Goal: Transaction & Acquisition: Purchase product/service

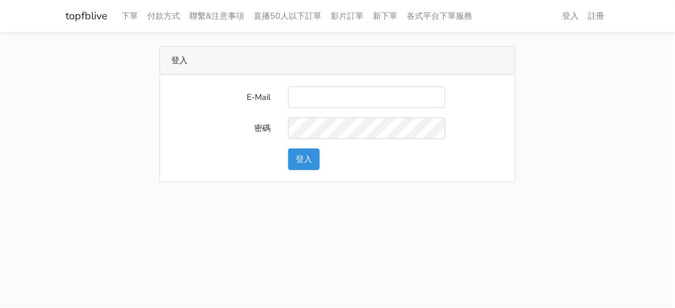
click at [388, 84] on div "E-Mail 密碼 登入" at bounding box center [338, 128] width 356 height 107
click at [371, 95] on input "E-Mail" at bounding box center [366, 98] width 157 height 22
type input "zhen8032@gmail.com"
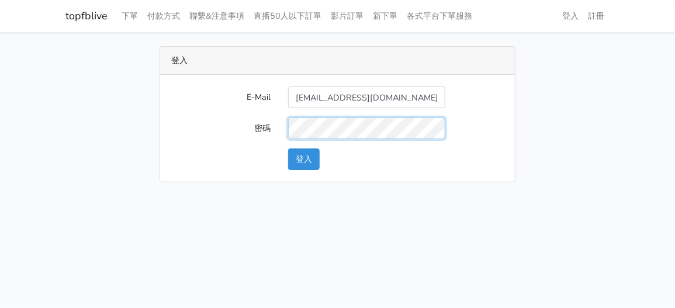
click at [288, 149] on button "登入" at bounding box center [304, 160] width 32 height 22
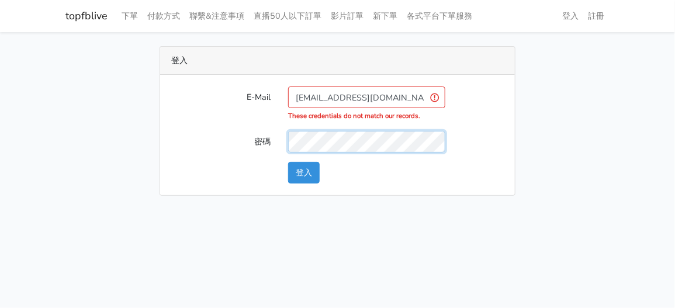
click at [288, 162] on button "登入" at bounding box center [304, 173] width 32 height 22
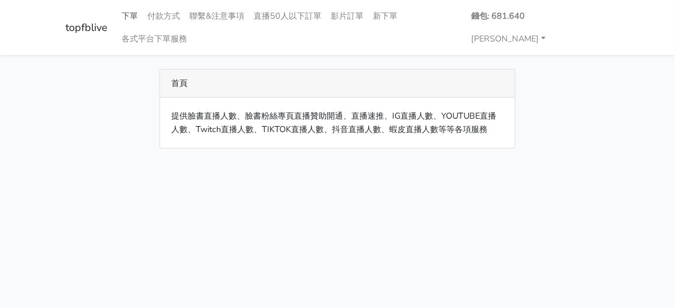
click at [139, 15] on link "下單" at bounding box center [131, 16] width 26 height 23
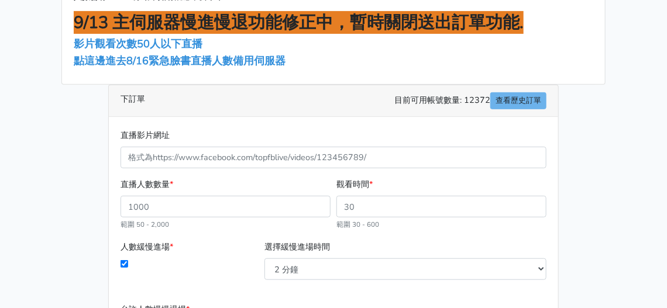
scroll to position [175, 0]
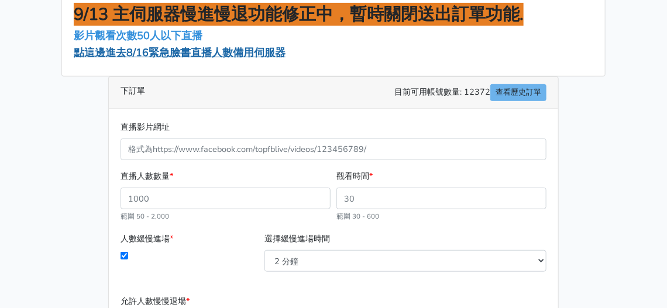
click at [136, 57] on span "點這邊進去8/16緊急臉書直播人數備用伺服器" at bounding box center [180, 53] width 212 height 14
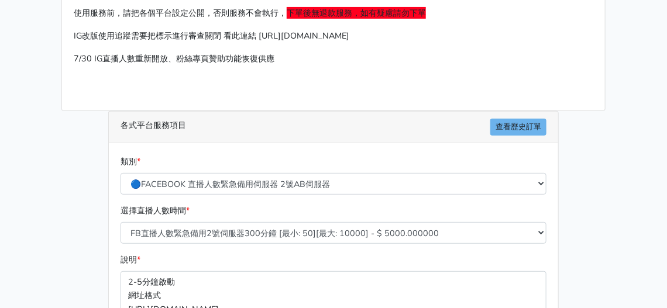
scroll to position [175, 0]
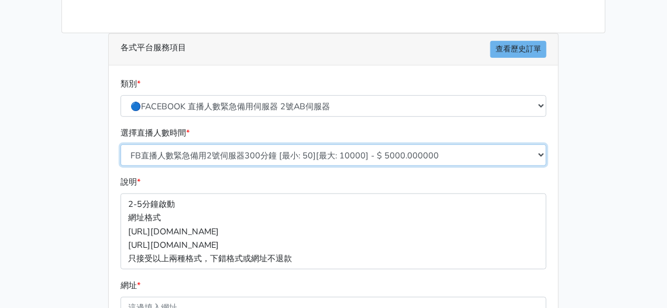
drag, startPoint x: 229, startPoint y: 143, endPoint x: 220, endPoint y: 161, distance: 20.1
click at [229, 144] on select "FB直播人數緊急備用2號伺服器300分鐘 [最小: 50][最大: 10000] - $ 5000.000000 FB直播人數緊急備用2號伺服器60分鐘 [最…" at bounding box center [333, 155] width 426 height 22
select select "578"
click at [120, 144] on select "FB直播人數緊急備用2號伺服器300分鐘 [最小: 50][最大: 10000] - $ 5000.000000 FB直播人數緊急備用2號伺服器60分鐘 [最…" at bounding box center [333, 155] width 426 height 22
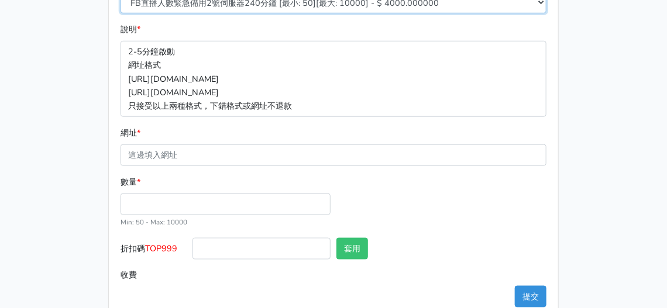
scroll to position [350, 0]
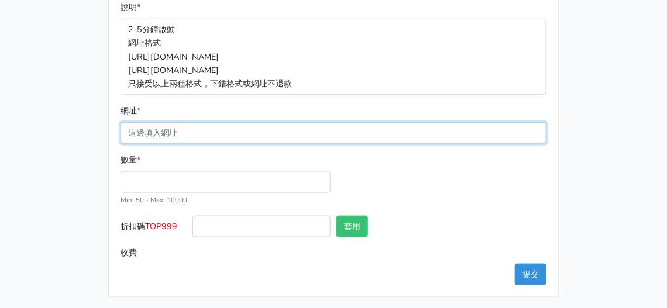
click at [181, 132] on input "網址 *" at bounding box center [333, 133] width 426 height 22
paste input "[URL][DOMAIN_NAME]"
type input "[URL][DOMAIN_NAME]"
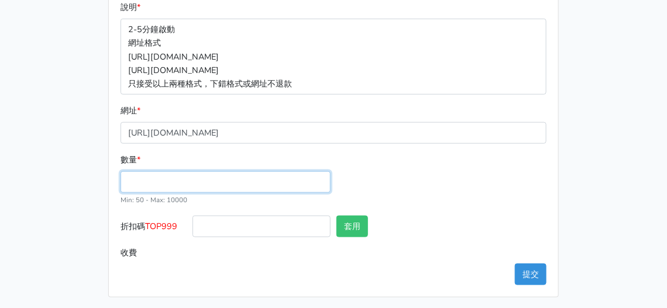
click at [185, 179] on input "數量 *" at bounding box center [225, 182] width 210 height 22
type input "10"
type input "100"
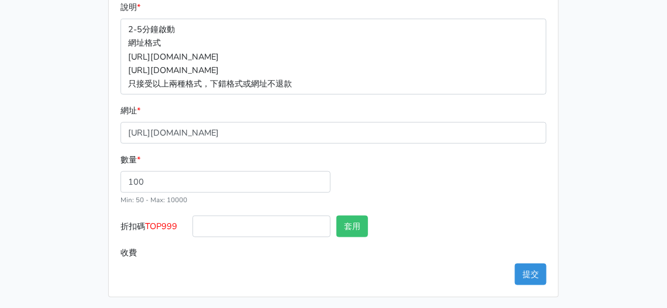
type input "400.000"
click at [461, 187] on div "數量 * 100 Min: 50 - Max: 10000" at bounding box center [334, 184] width 432 height 63
click at [530, 274] on button "提交" at bounding box center [531, 275] width 32 height 22
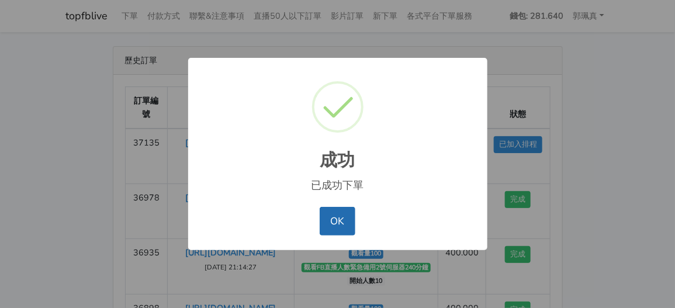
click at [349, 210] on button "OK" at bounding box center [338, 221] width 36 height 28
